Goal: Download file/media

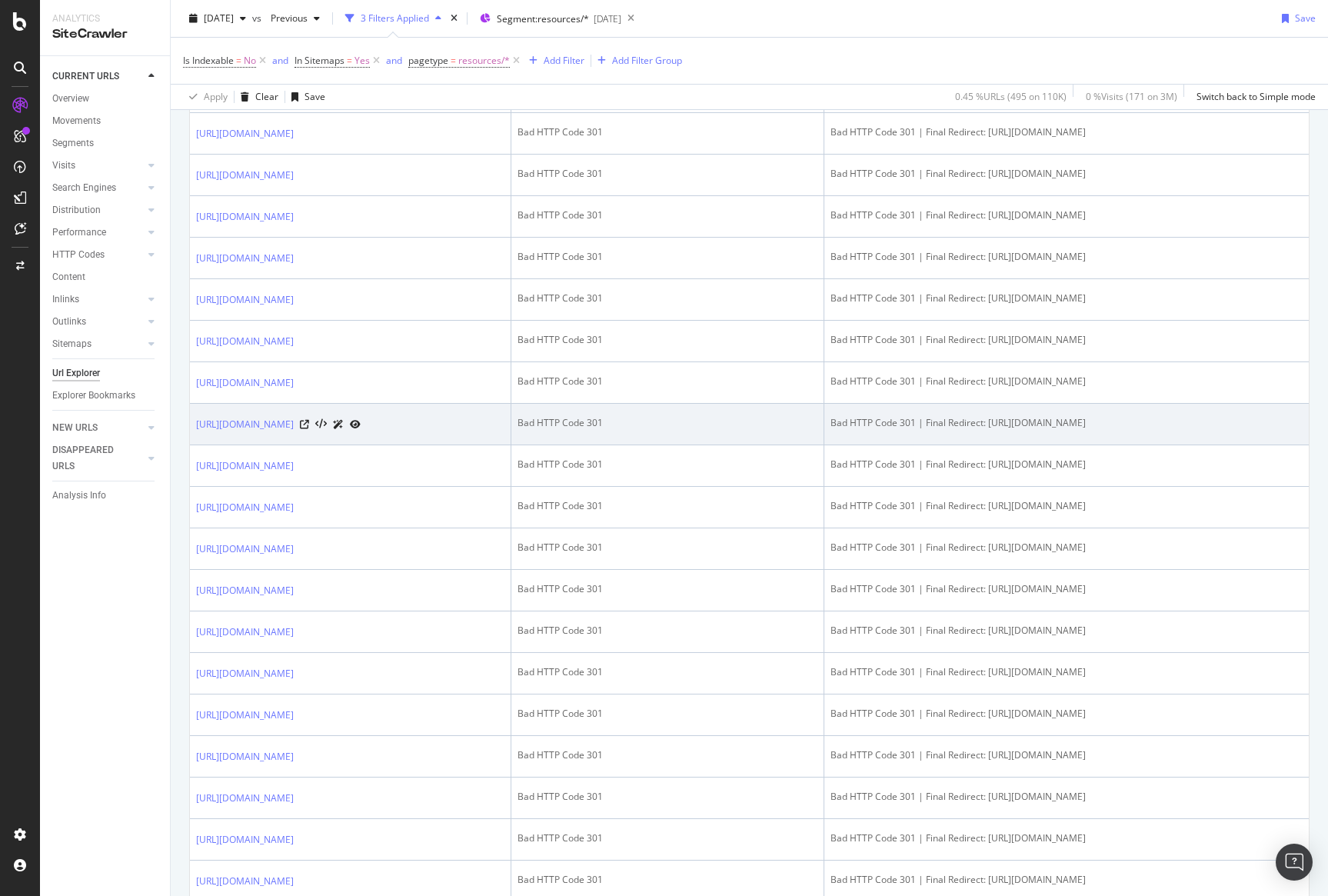
scroll to position [1482, 0]
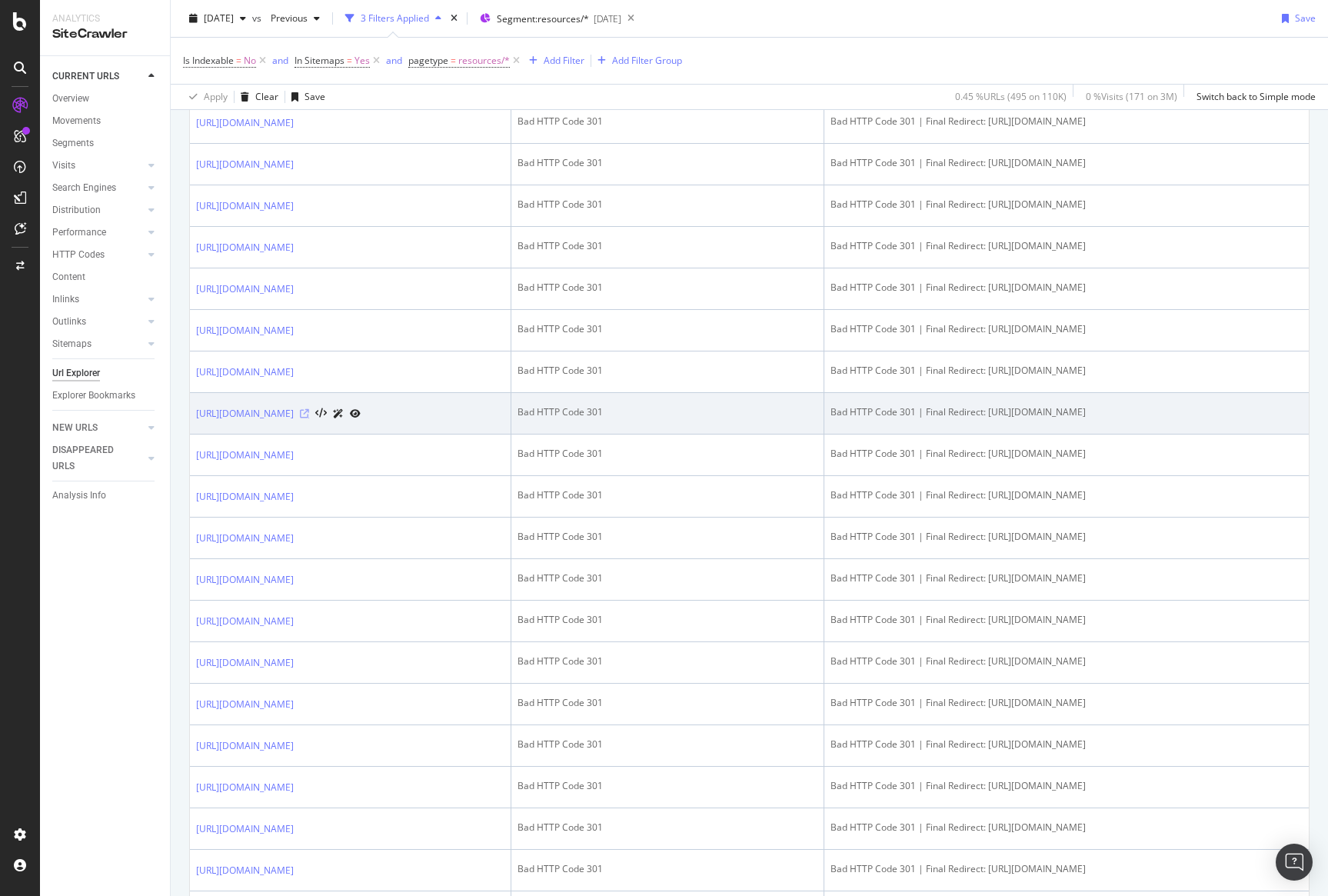
click at [309, 418] on icon at bounding box center [303, 413] width 9 height 9
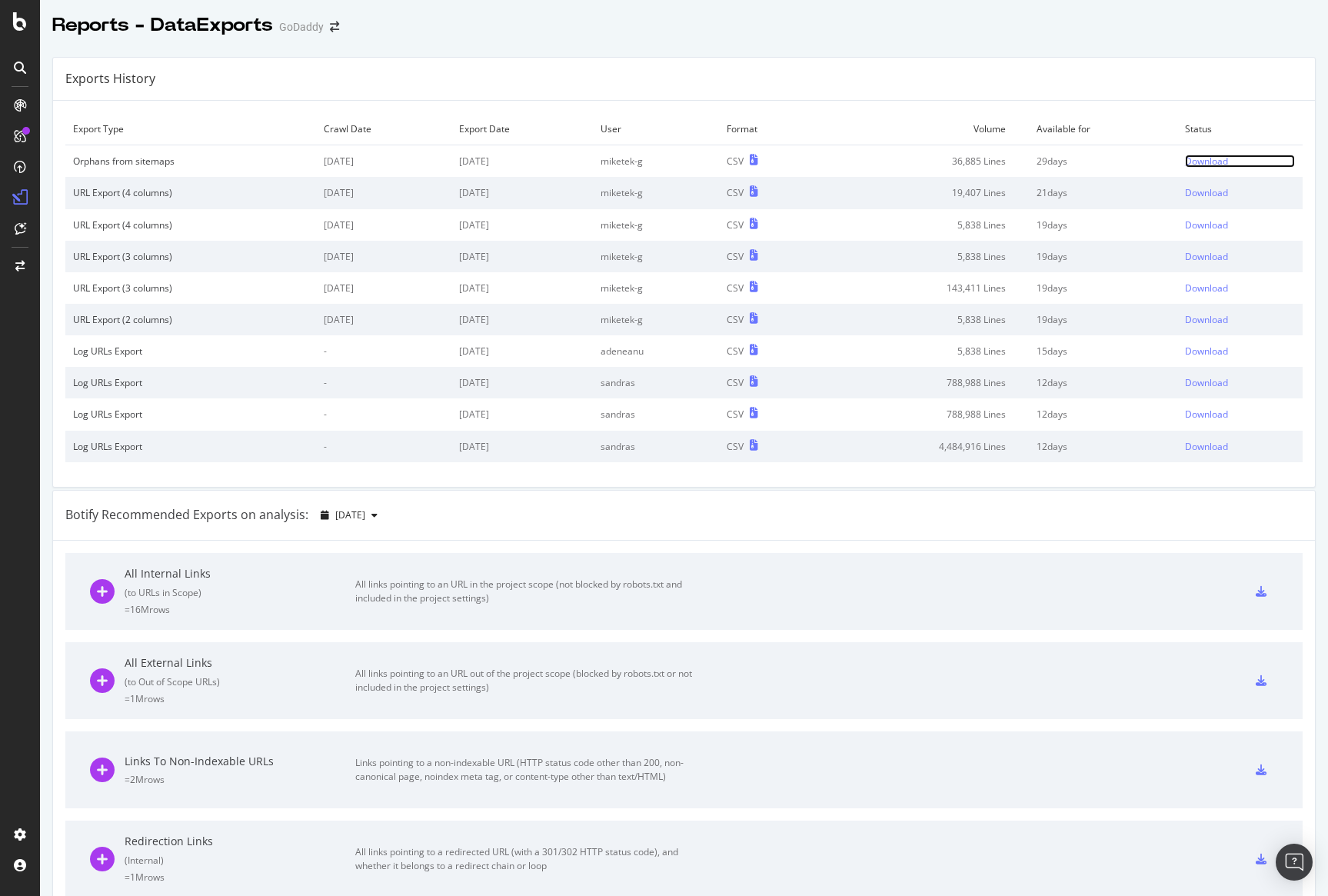
click at [1218, 156] on div "Download" at bounding box center [1206, 160] width 43 height 13
